Goal: Task Accomplishment & Management: Complete application form

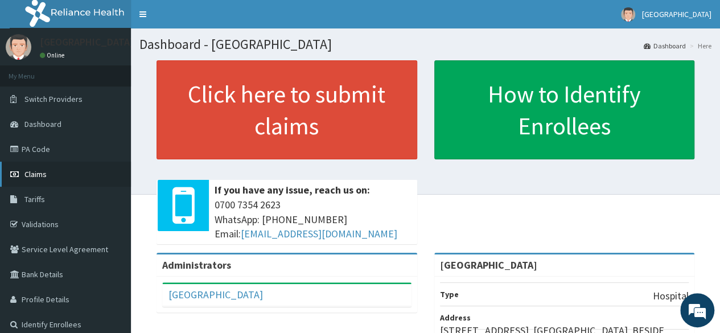
click at [63, 163] on link "Claims" at bounding box center [65, 174] width 131 height 25
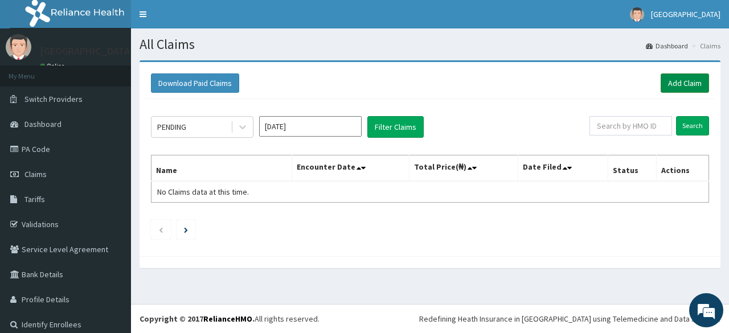
click at [672, 87] on link "Add Claim" at bounding box center [684, 82] width 48 height 19
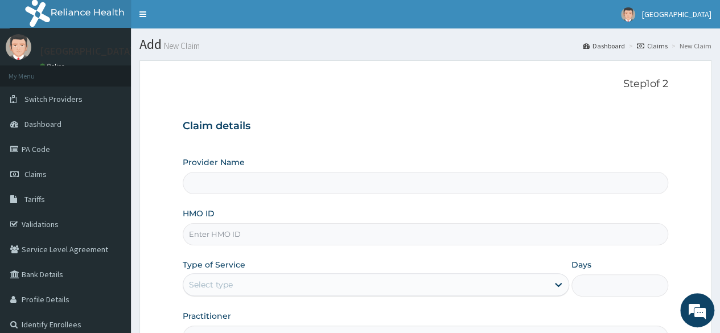
type input "[GEOGRAPHIC_DATA]"
click at [286, 237] on input "HMO ID" at bounding box center [426, 234] width 486 height 22
type input "CHL/11441/F"
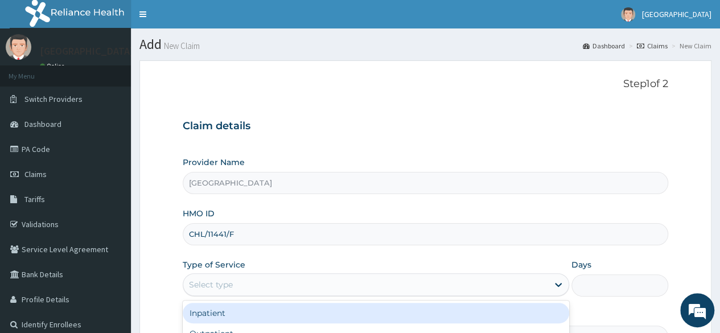
click at [272, 286] on div "Select type" at bounding box center [365, 284] width 365 height 18
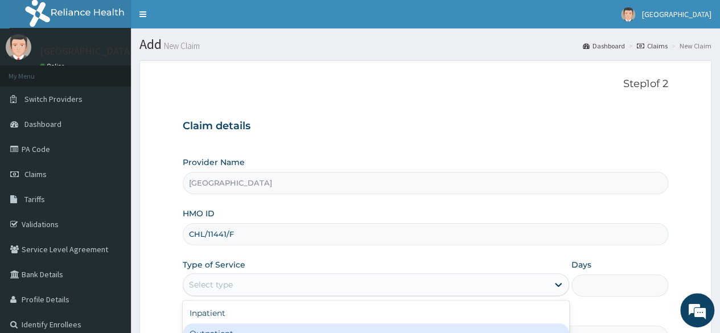
click at [282, 323] on div "Outpatient" at bounding box center [376, 333] width 386 height 20
type input "1"
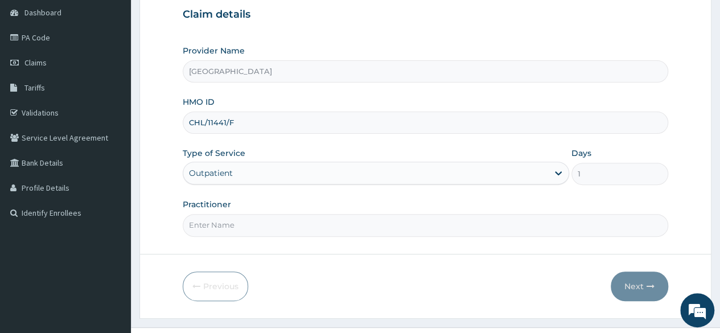
scroll to position [118, 0]
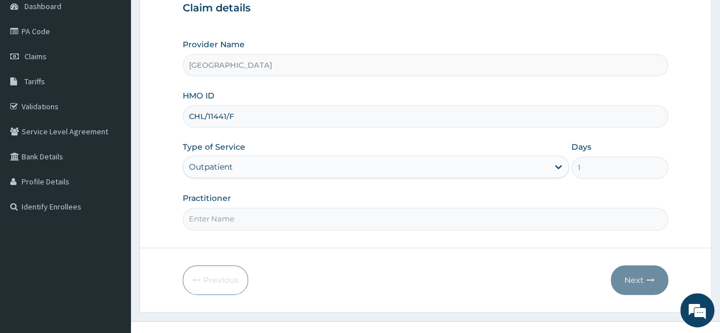
click at [501, 217] on input "Practitioner" at bounding box center [426, 219] width 486 height 22
type input "Dr Seun Omosanya"
click at [630, 276] on button "Next" at bounding box center [639, 280] width 57 height 30
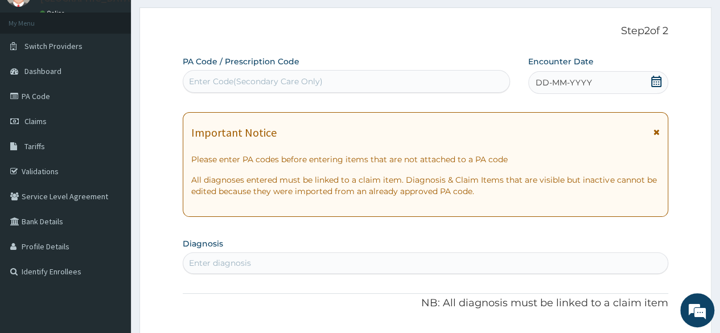
scroll to position [0, 0]
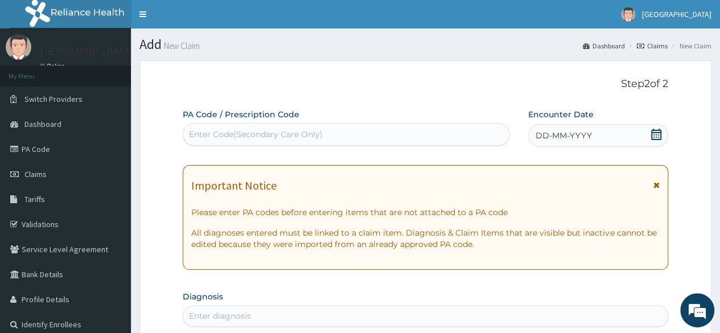
click at [657, 129] on icon at bounding box center [656, 134] width 10 height 11
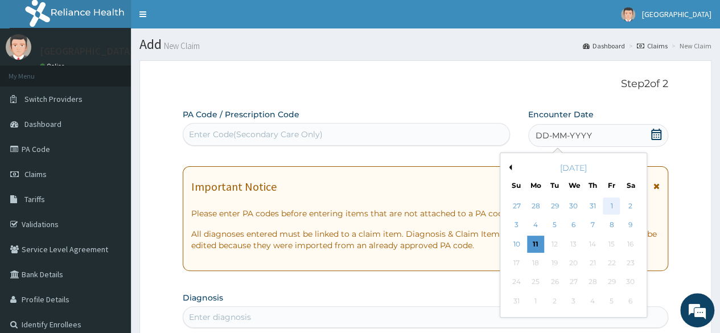
click at [609, 207] on div "1" at bounding box center [611, 206] width 17 height 17
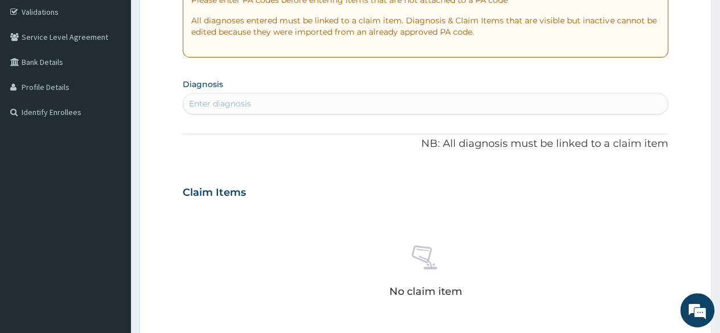
scroll to position [220, 0]
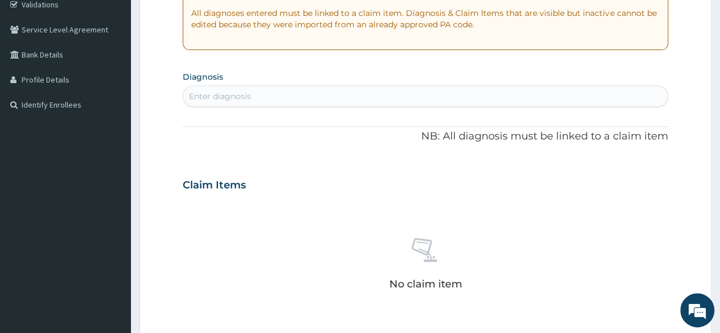
click at [561, 92] on div "Enter diagnosis" at bounding box center [425, 96] width 484 height 18
type input "MALARIA"
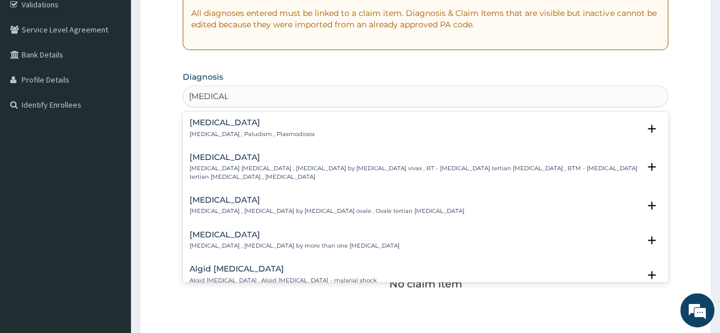
click at [247, 126] on h4 "Malaria" at bounding box center [252, 122] width 125 height 9
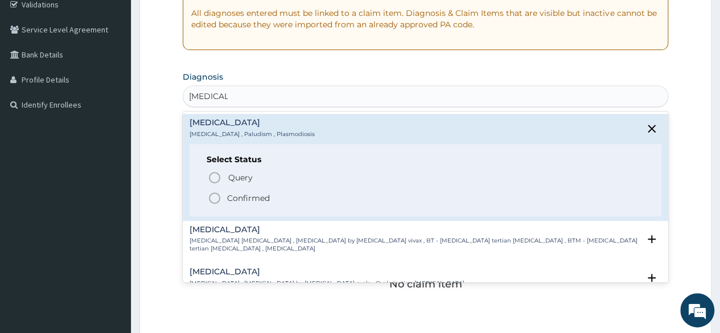
click at [216, 193] on icon "status option filled" at bounding box center [215, 198] width 14 height 14
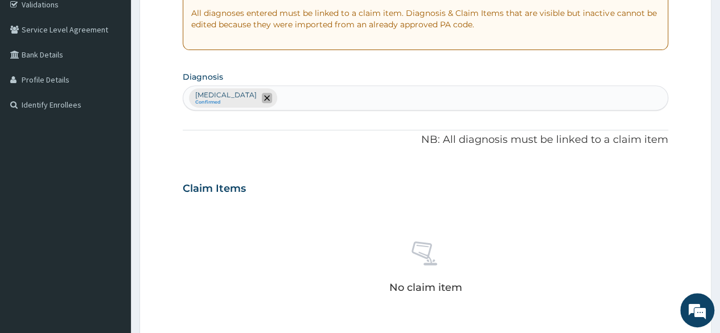
click at [264, 96] on icon "remove selection option" at bounding box center [267, 98] width 6 height 6
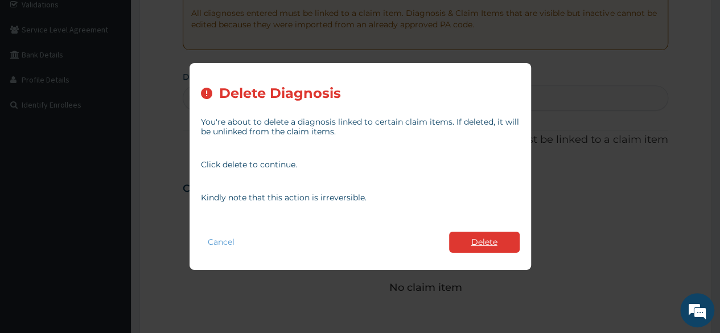
click at [465, 242] on button "Delete" at bounding box center [484, 242] width 71 height 21
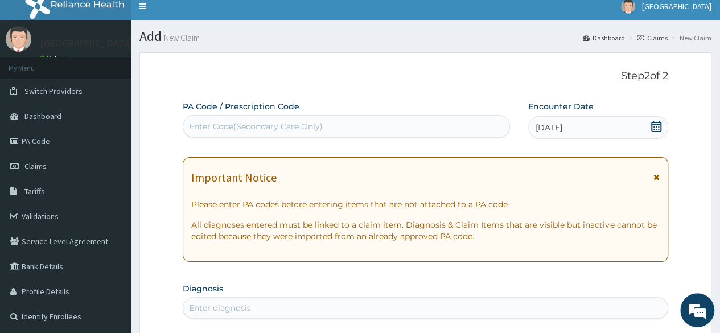
scroll to position [0, 0]
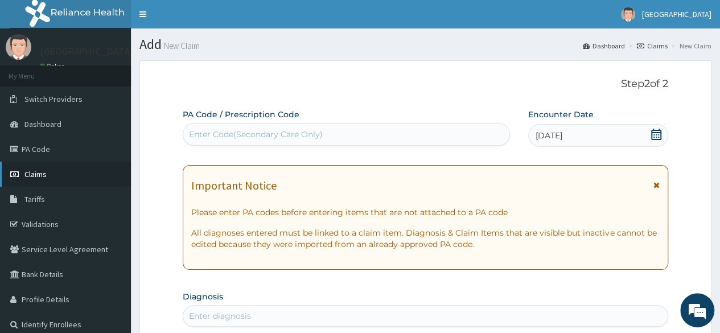
click at [20, 183] on link "Claims" at bounding box center [65, 174] width 131 height 25
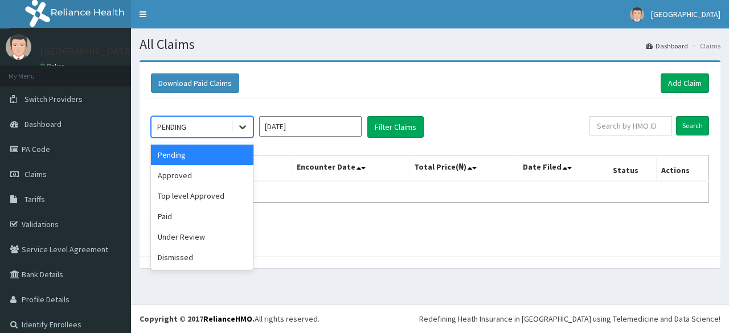
click at [249, 131] on div at bounding box center [242, 127] width 20 height 20
click at [225, 195] on div "Top level Approved" at bounding box center [202, 196] width 102 height 20
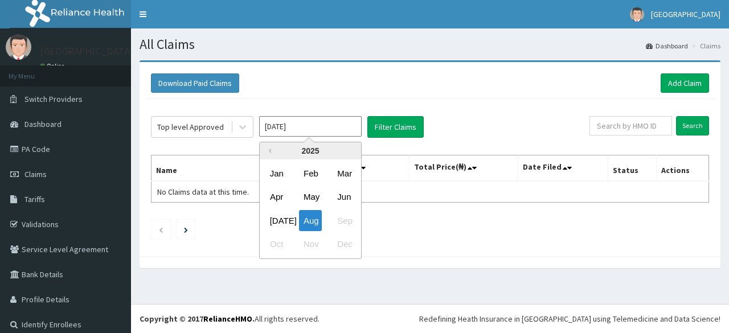
click at [285, 133] on input "Aug 2025" at bounding box center [310, 126] width 102 height 20
click at [279, 221] on div "Jul" at bounding box center [276, 220] width 23 height 21
type input "Jul 2025"
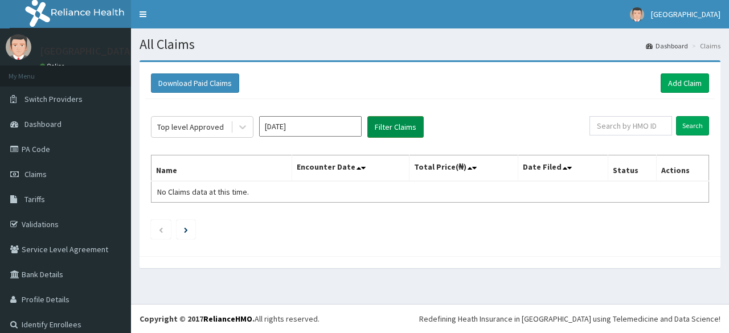
click at [400, 128] on button "Filter Claims" at bounding box center [395, 127] width 56 height 22
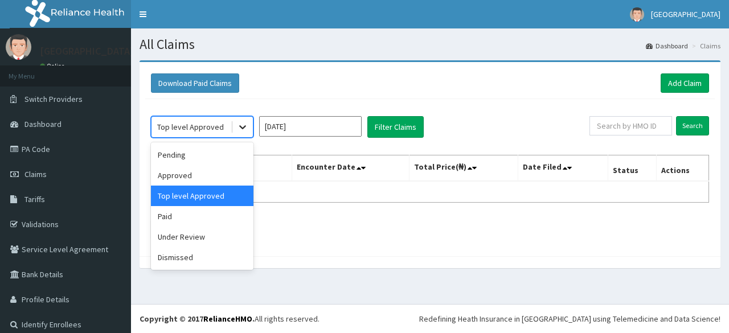
click at [245, 126] on icon at bounding box center [242, 128] width 7 height 4
click at [228, 178] on div "Approved" at bounding box center [202, 175] width 102 height 20
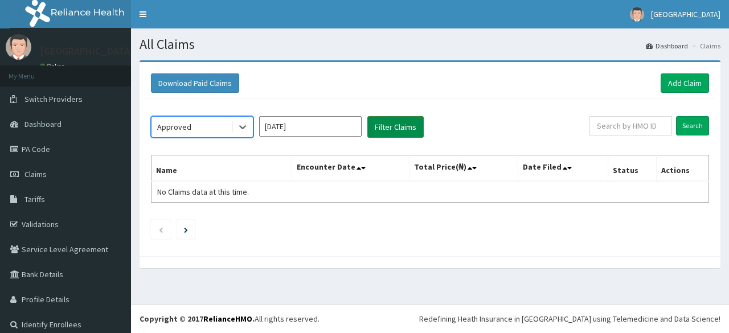
click at [389, 125] on button "Filter Claims" at bounding box center [395, 127] width 56 height 22
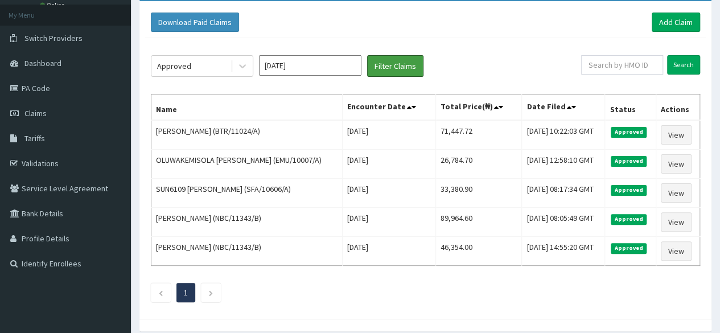
scroll to position [64, 0]
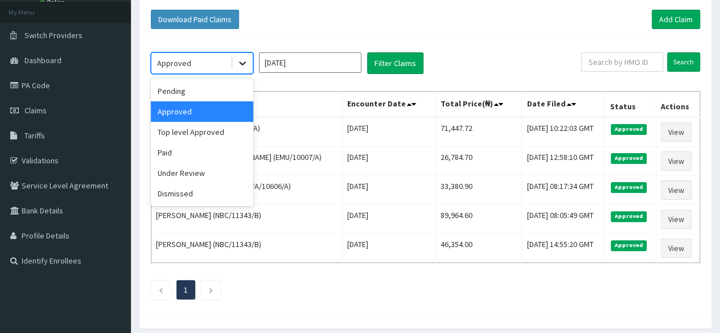
click at [239, 60] on icon at bounding box center [242, 62] width 11 height 11
click at [201, 95] on div "Pending" at bounding box center [202, 91] width 102 height 20
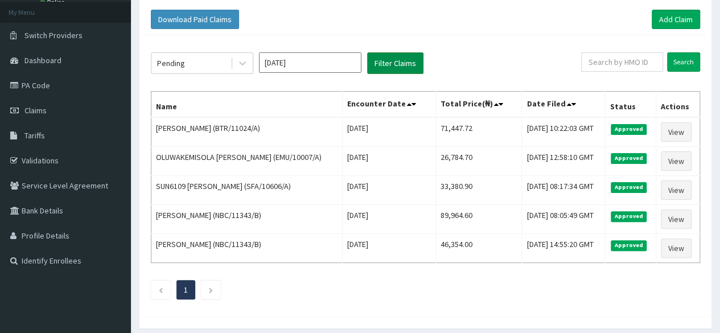
click at [400, 64] on button "Filter Claims" at bounding box center [395, 63] width 56 height 22
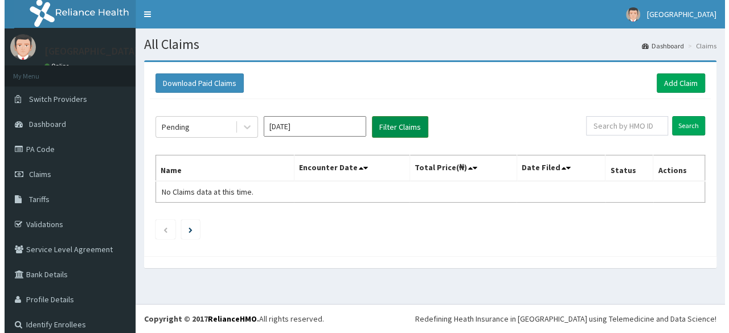
scroll to position [0, 0]
